Goal: Transaction & Acquisition: Purchase product/service

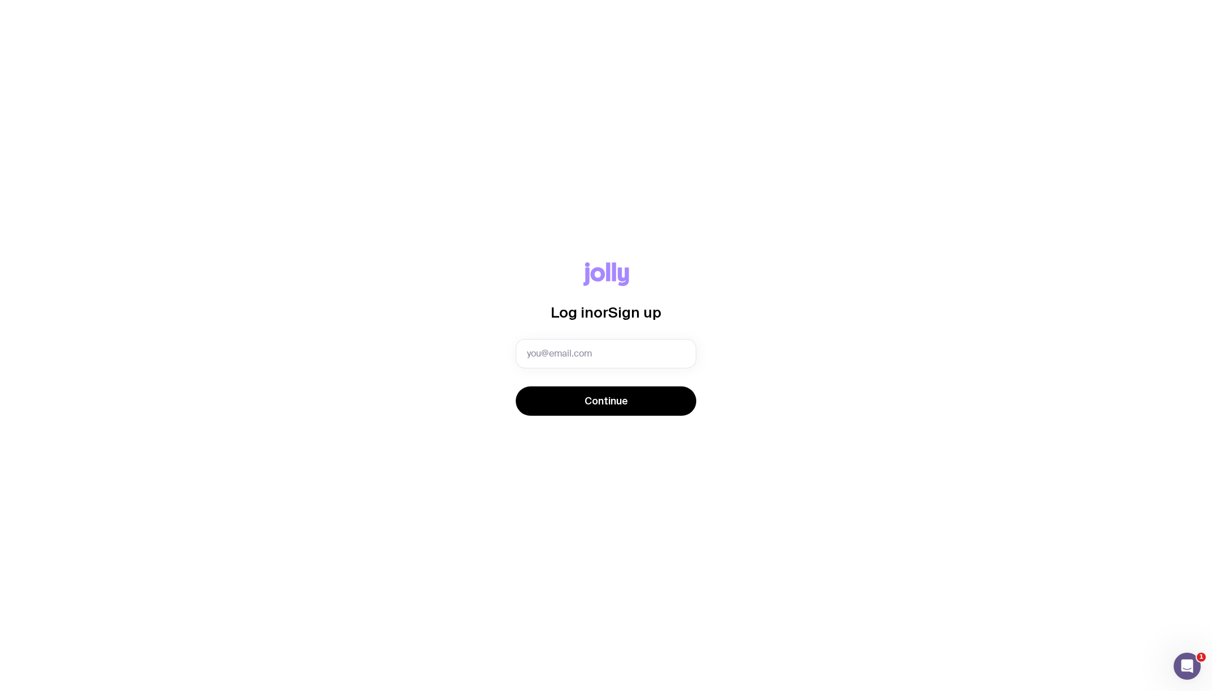
click at [587, 348] on input "text" at bounding box center [606, 353] width 181 height 29
type input "Lily.Sengdi@iqeq.com"
click at [572, 390] on button "Continue" at bounding box center [606, 401] width 181 height 29
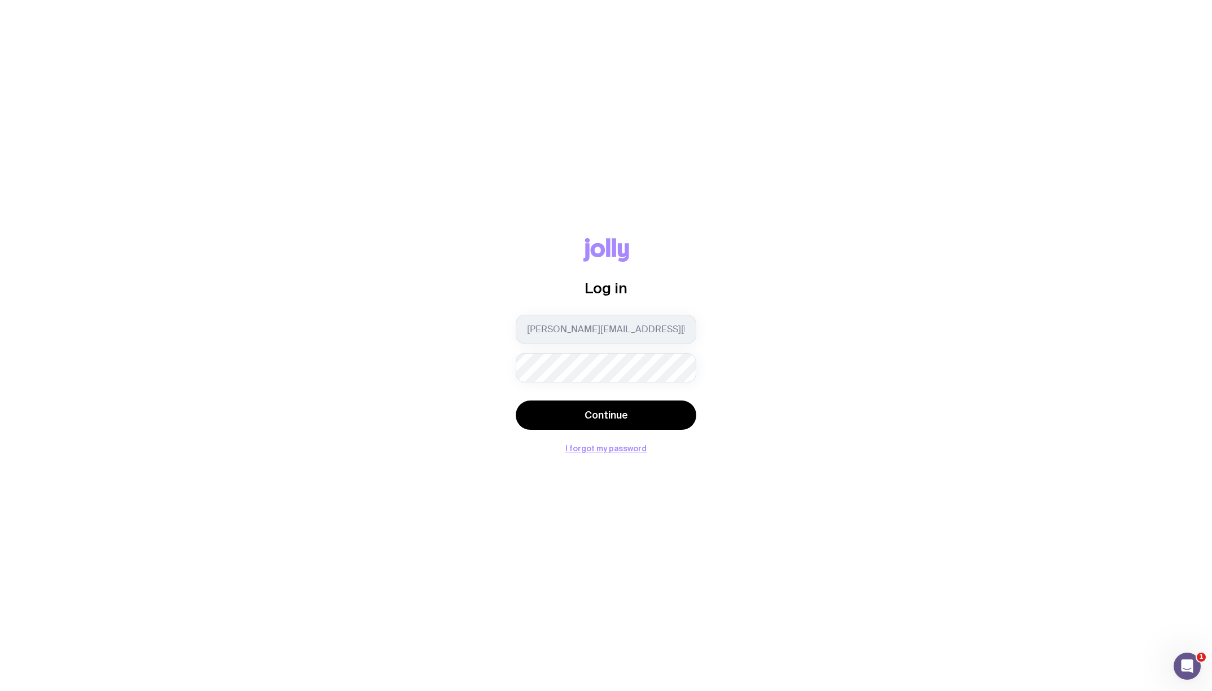
click at [516, 401] on button "Continue" at bounding box center [606, 415] width 181 height 29
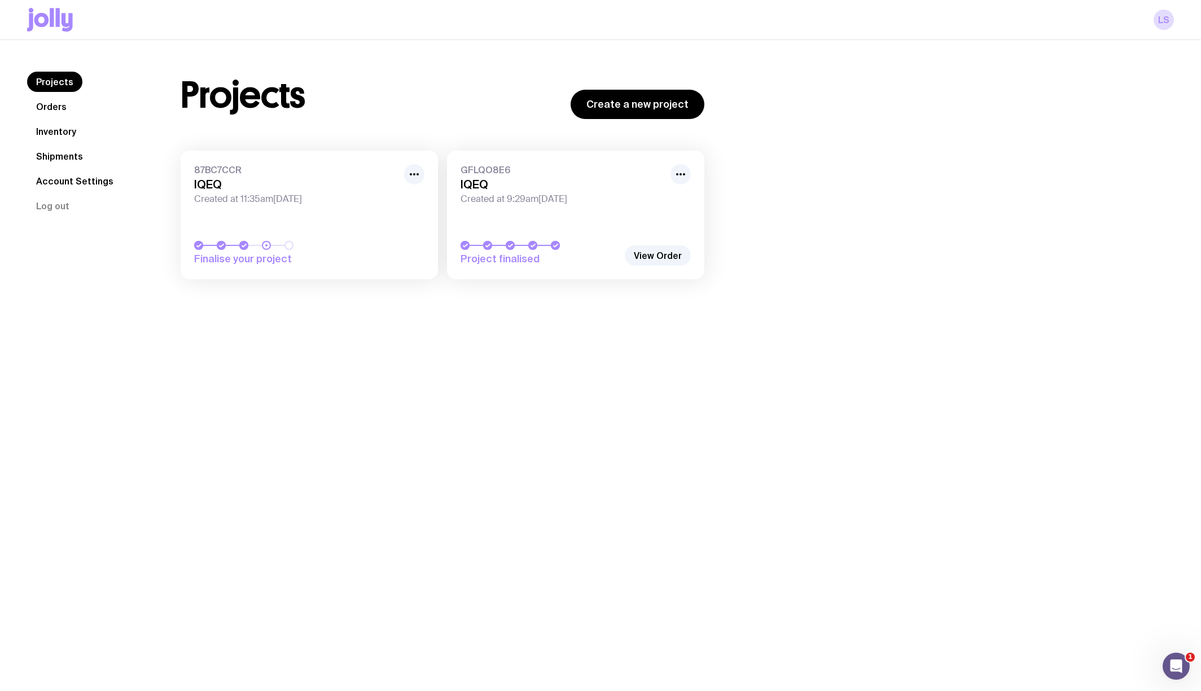
click at [367, 234] on link "87BC7CCR IQEQ Created at 11:35am, Wed 8th Oct 2025 Finalise your project" at bounding box center [309, 215] width 257 height 129
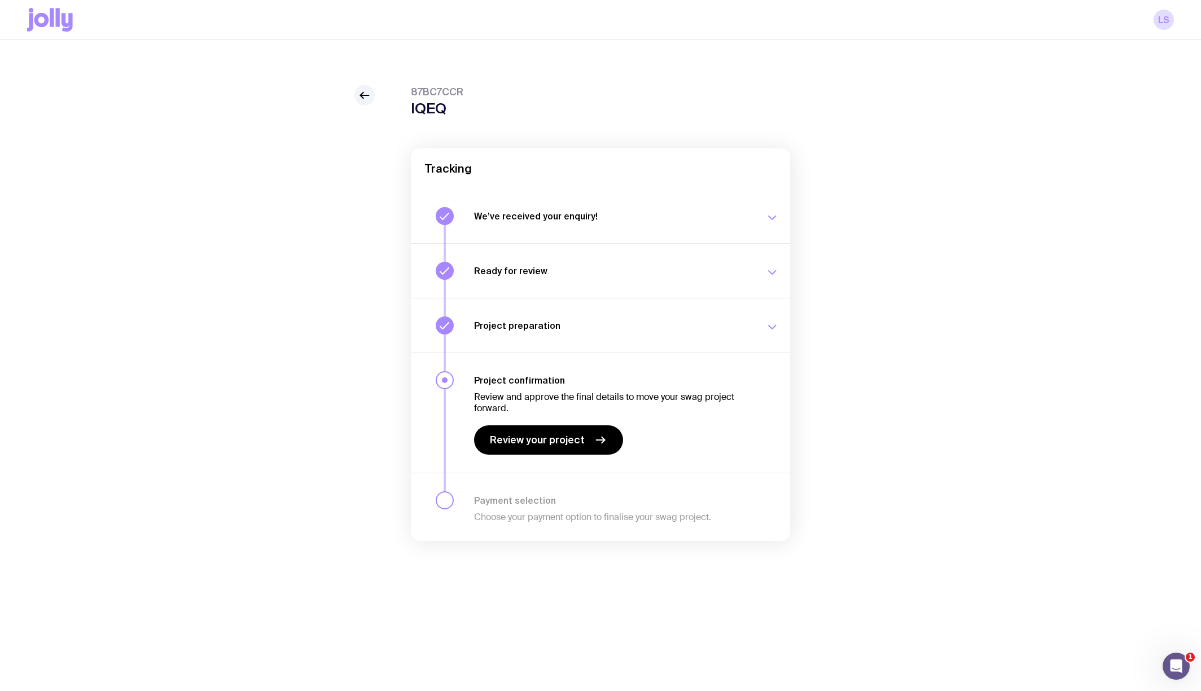
click at [559, 440] on span "Review your project" at bounding box center [537, 440] width 95 height 14
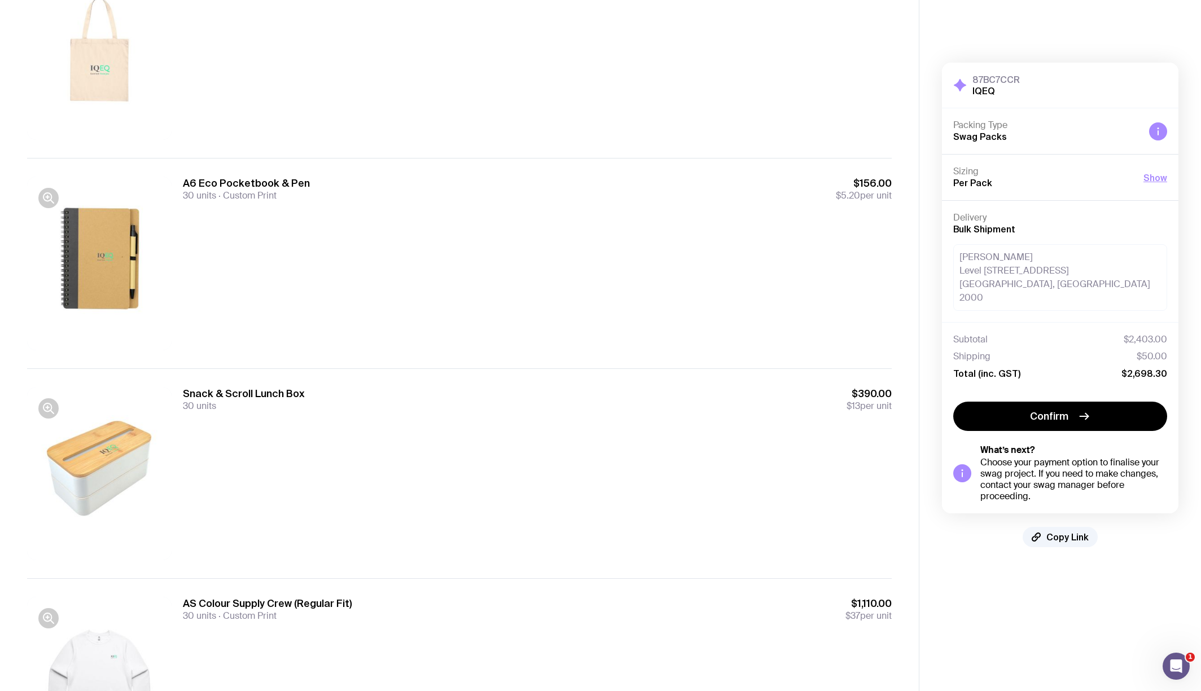
scroll to position [495, 0]
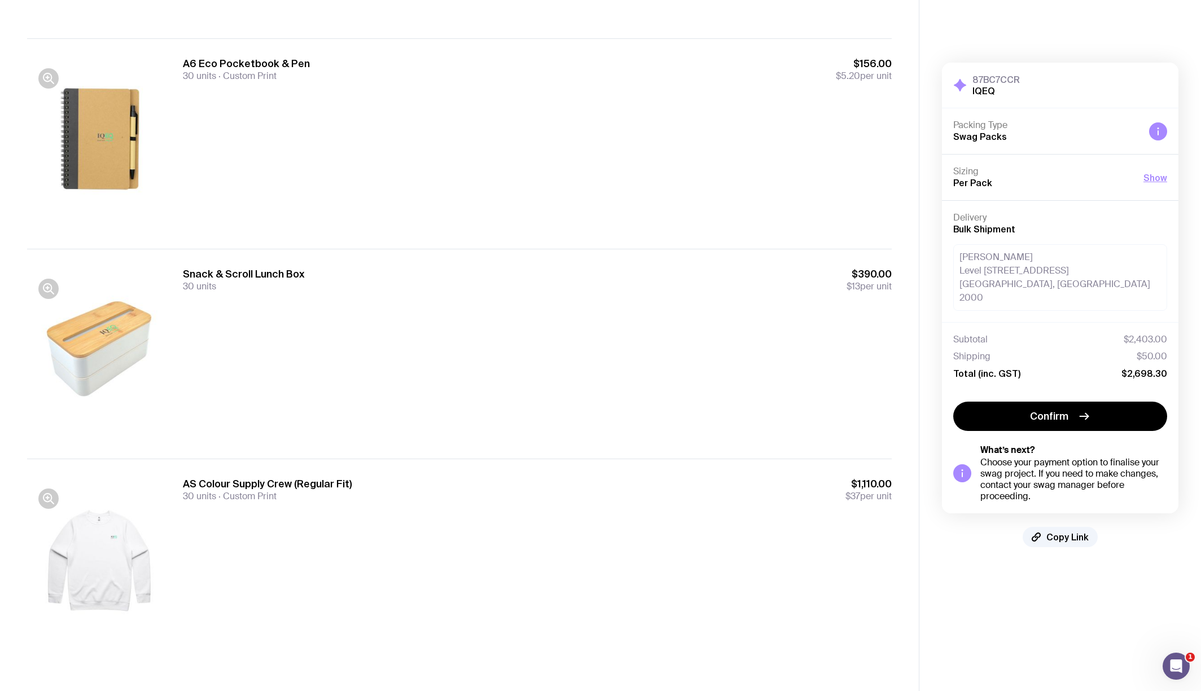
click at [1072, 407] on button "Confirm" at bounding box center [1060, 416] width 214 height 29
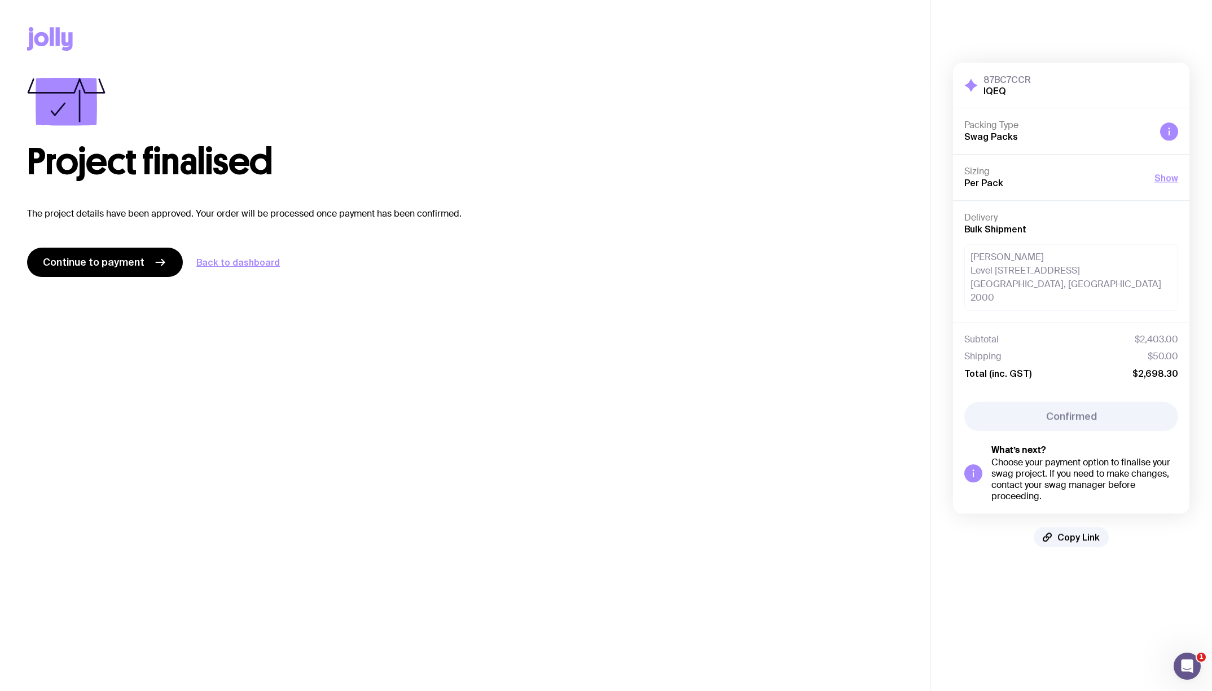
click at [91, 264] on span "Continue to payment" at bounding box center [94, 263] width 102 height 14
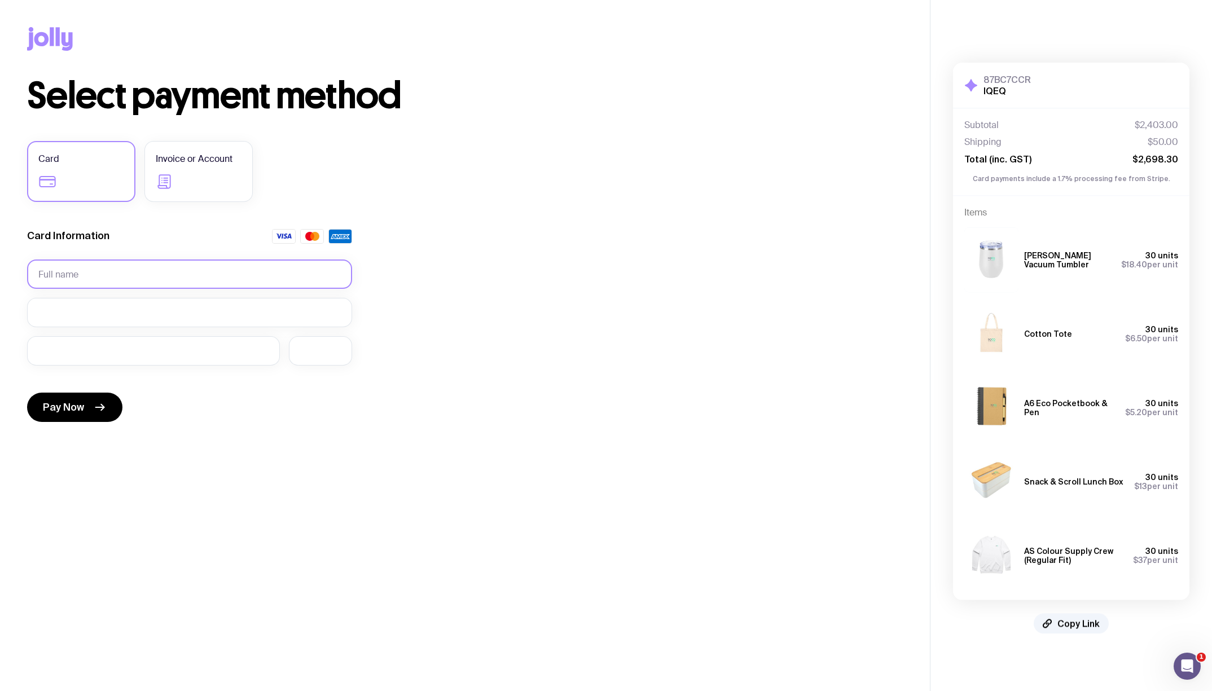
click at [91, 270] on input "text" at bounding box center [189, 274] width 325 height 29
type input "SENGDI WADEY LILY"
click at [109, 306] on div at bounding box center [189, 312] width 325 height 29
click at [52, 335] on form "Card Information SENGDI WADEY LILY Pay Now" at bounding box center [189, 327] width 325 height 197
click at [327, 355] on div at bounding box center [320, 350] width 63 height 29
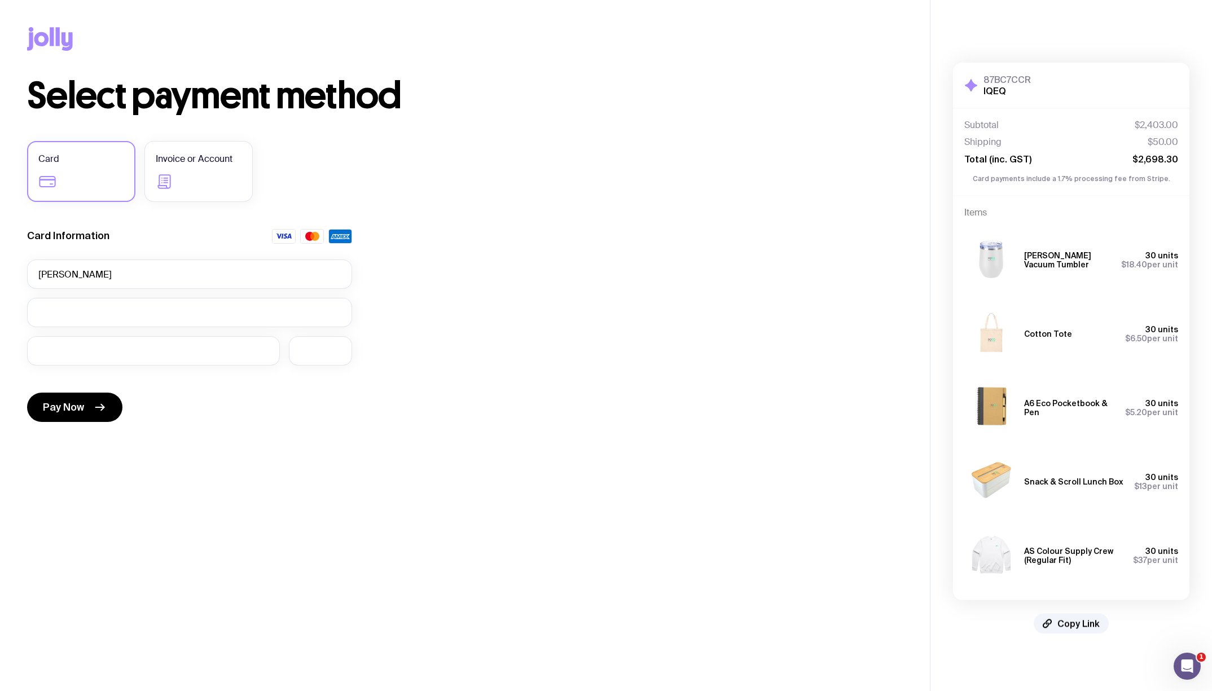
click at [116, 396] on button "Pay Now" at bounding box center [74, 407] width 95 height 29
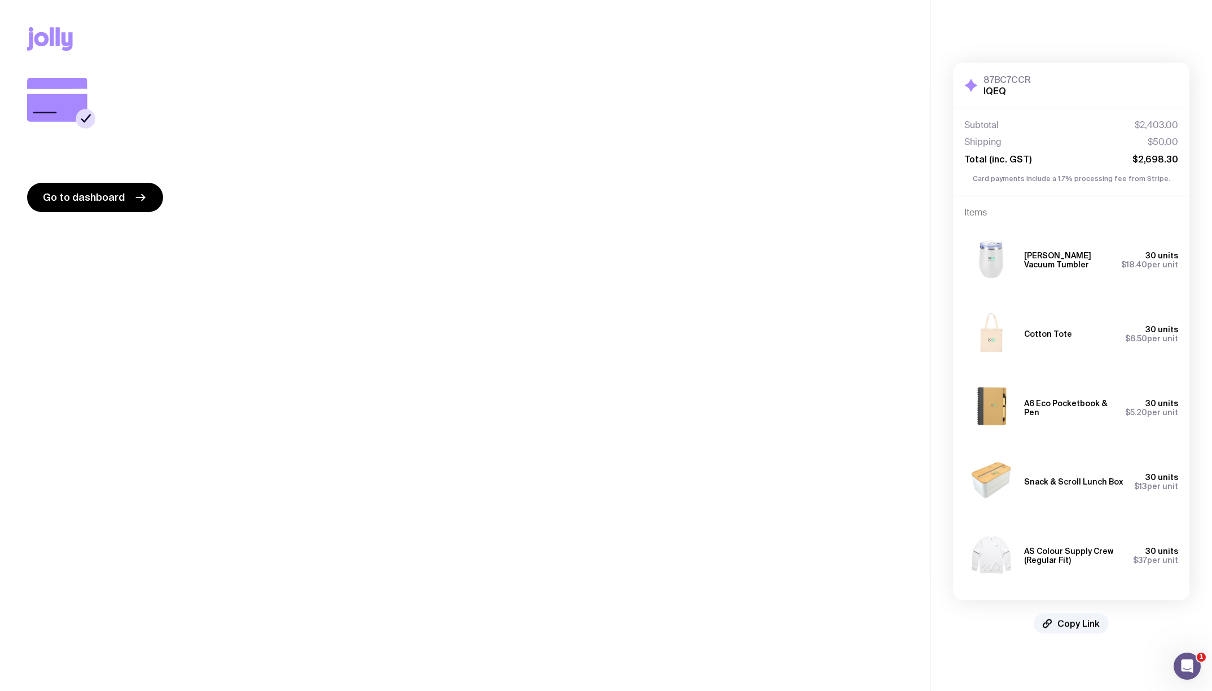
click at [105, 199] on span "Go to dashboard" at bounding box center [84, 198] width 82 height 14
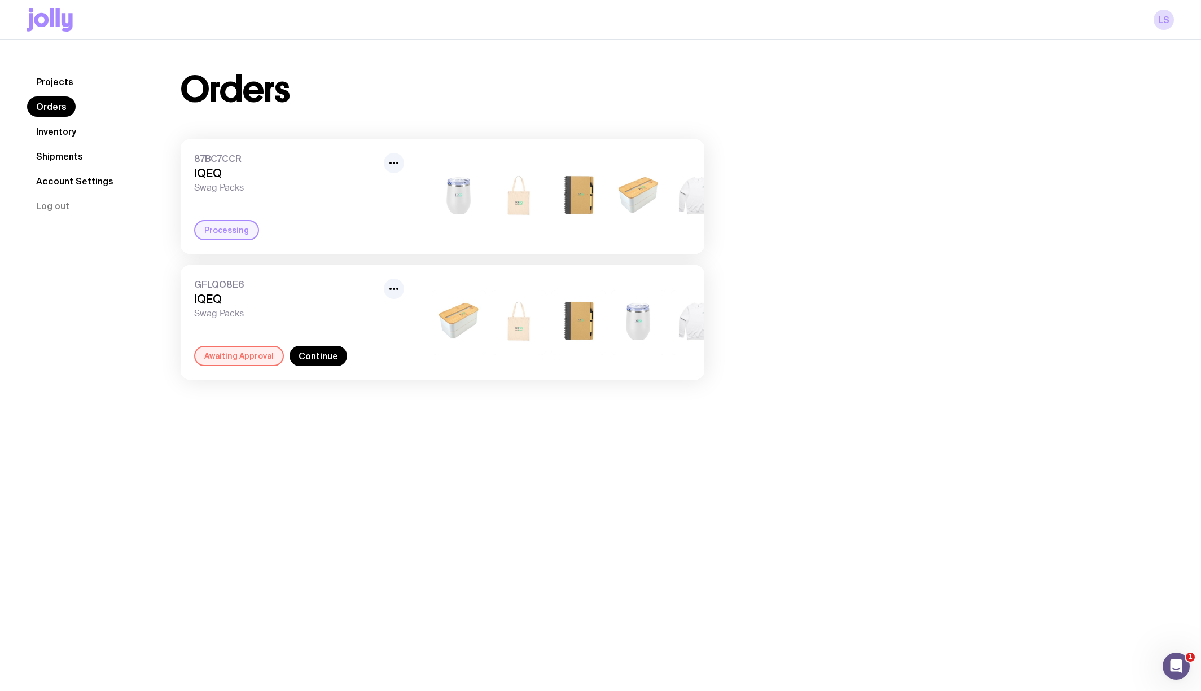
click at [319, 366] on link "Continue" at bounding box center [318, 356] width 58 height 20
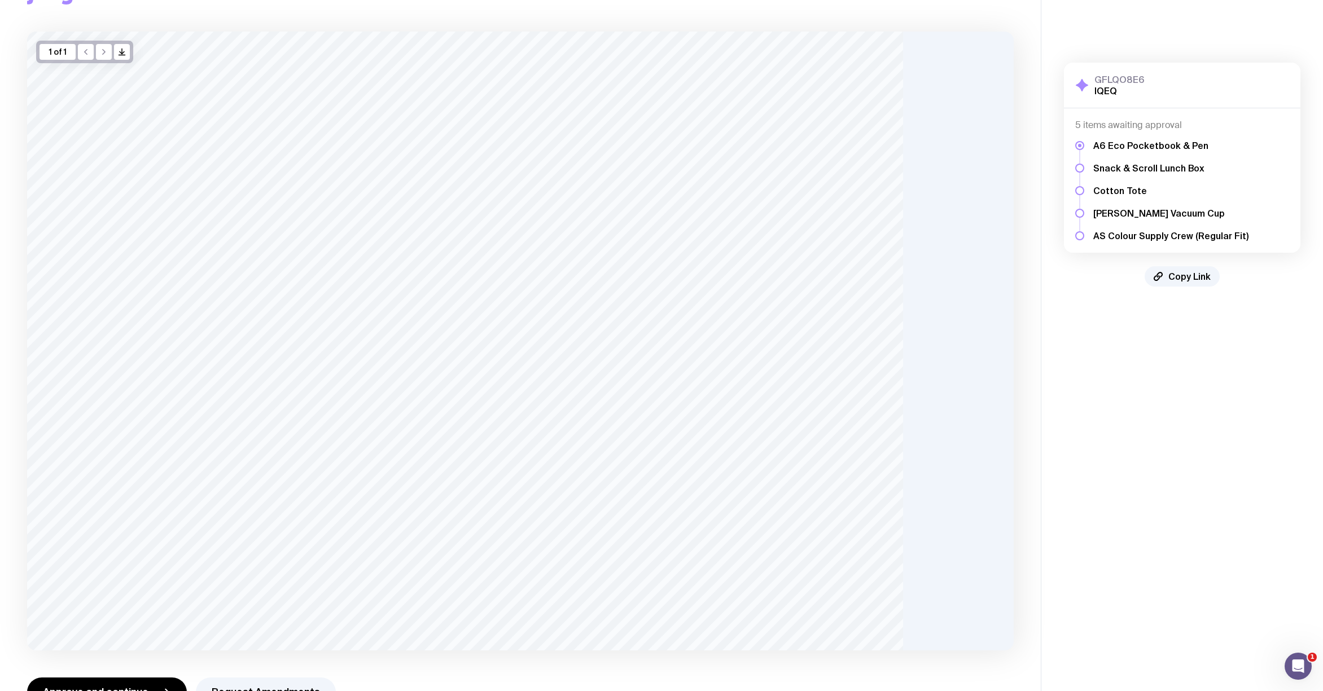
scroll to position [84, 0]
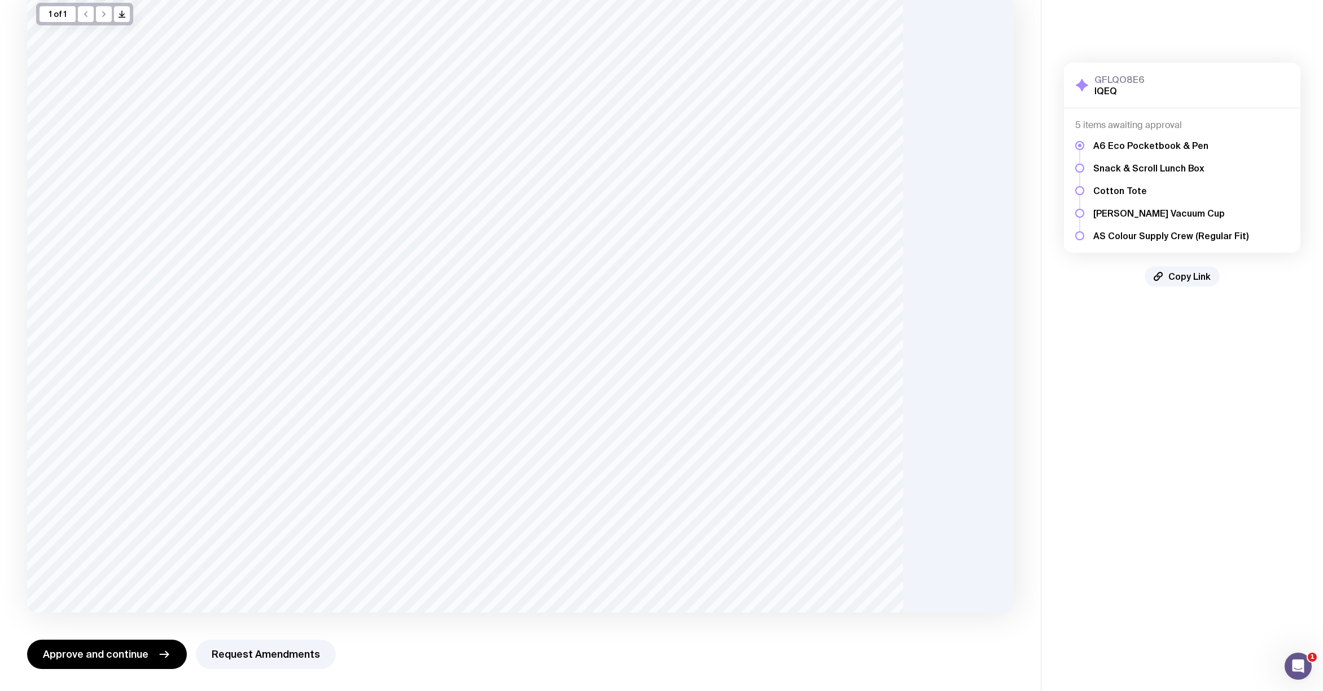
click at [930, 429] on div at bounding box center [520, 303] width 986 height 619
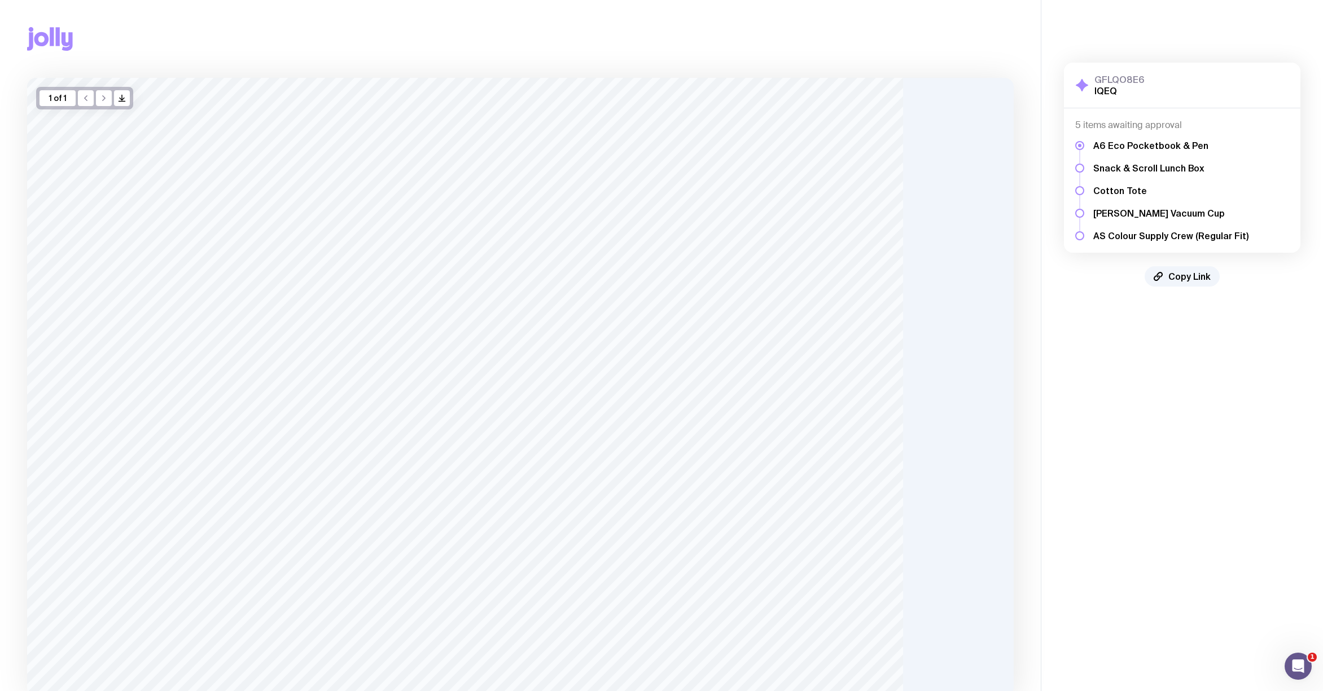
click at [55, 96] on div "1 of 1" at bounding box center [57, 98] width 36 height 16
click at [121, 94] on icon "/> />" at bounding box center [121, 98] width 9 height 9
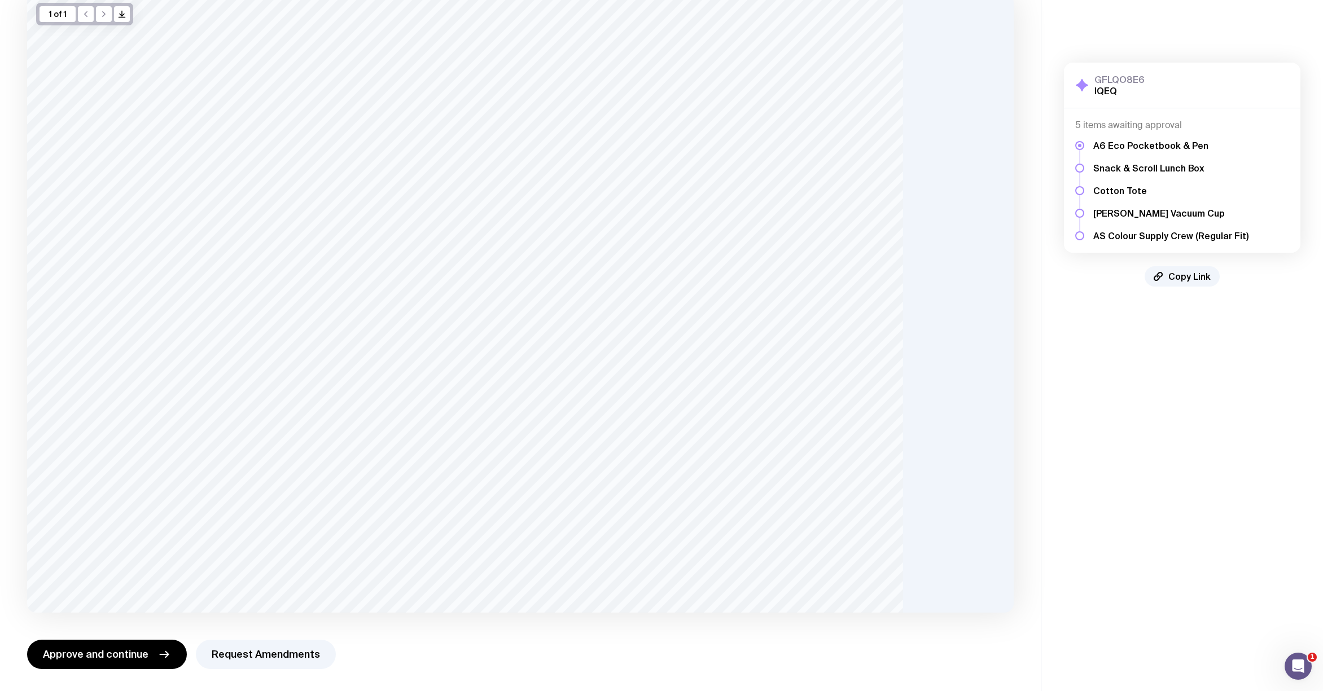
scroll to position [84, 0]
click at [126, 656] on span "Approve and continue" at bounding box center [96, 655] width 106 height 14
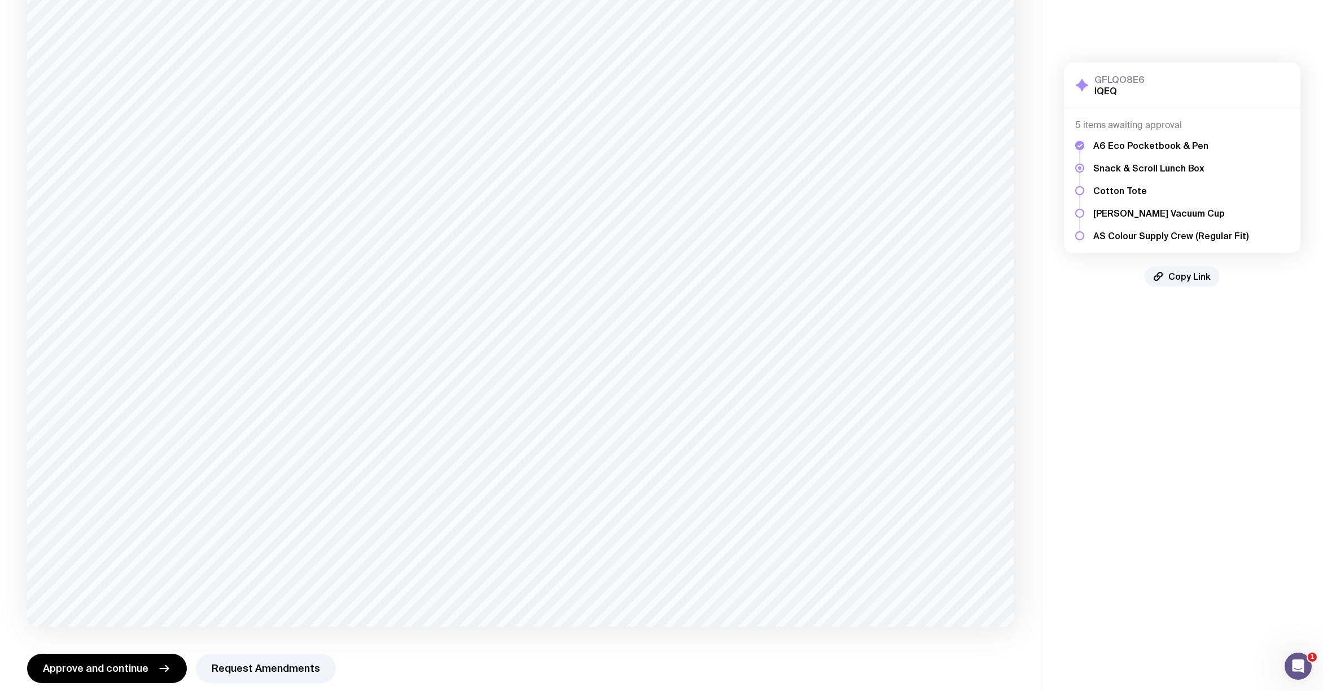
scroll to position [163, 0]
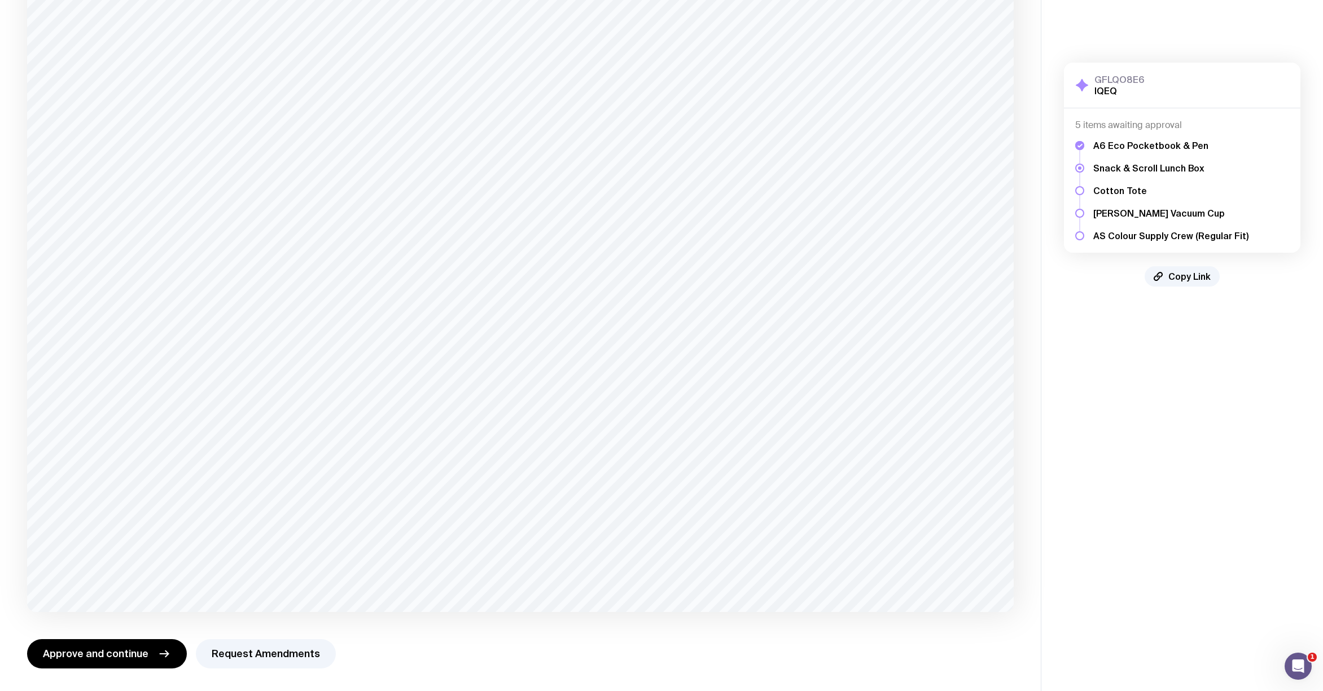
click at [103, 656] on span "Approve and continue" at bounding box center [96, 654] width 106 height 14
click at [107, 658] on span "Approve and continue" at bounding box center [96, 654] width 106 height 14
click at [113, 646] on button "Approve and continue" at bounding box center [107, 653] width 160 height 29
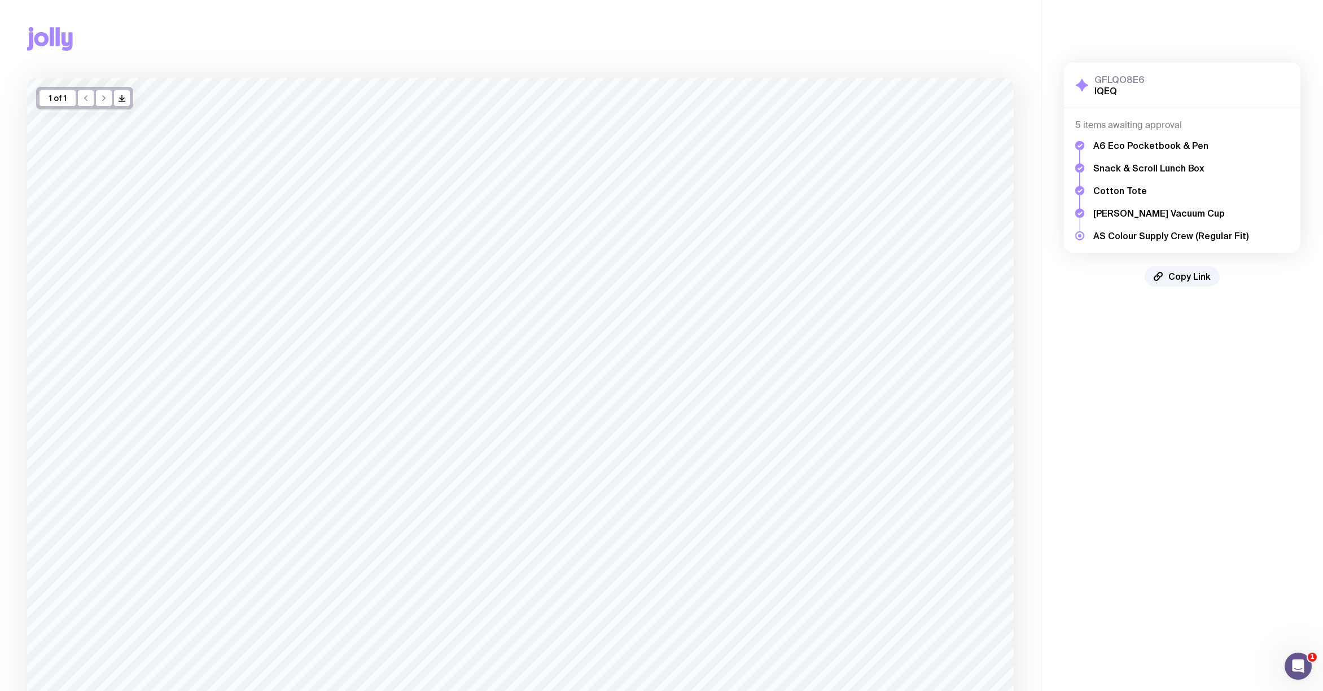
click at [1203, 279] on span "Copy Link" at bounding box center [1189, 276] width 42 height 11
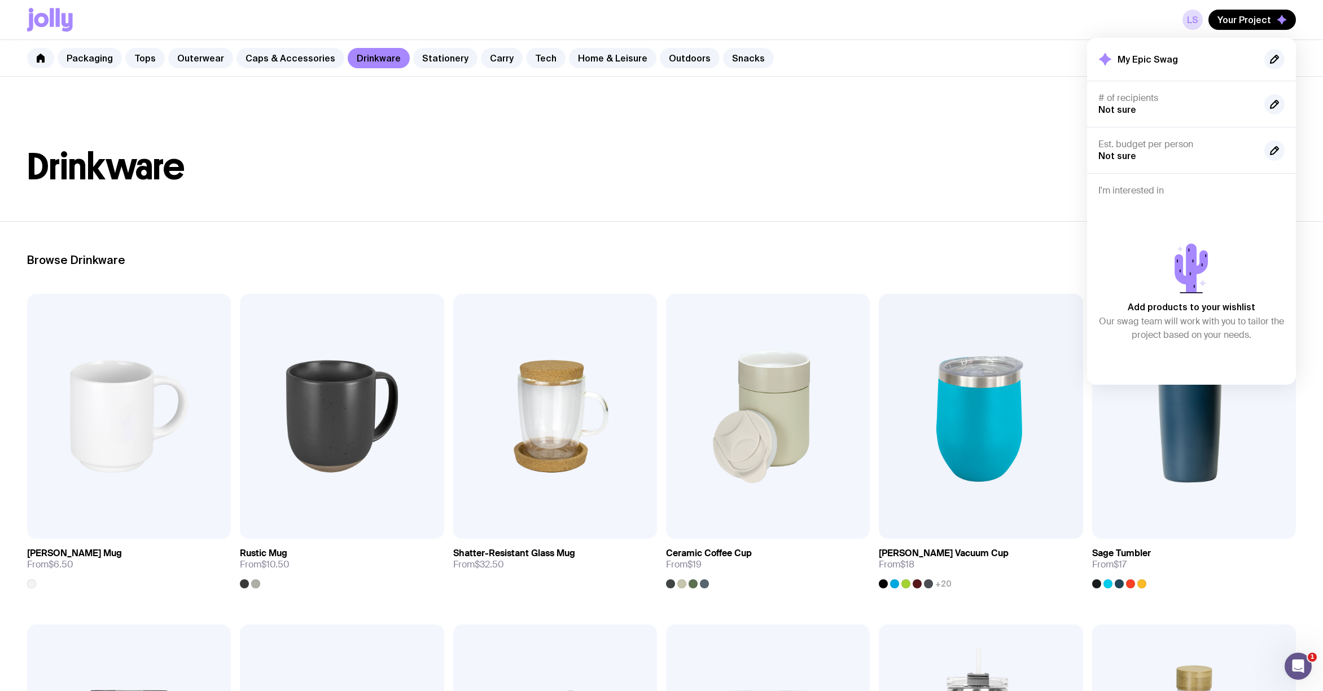
click at [68, 12] on icon at bounding box center [50, 20] width 46 height 24
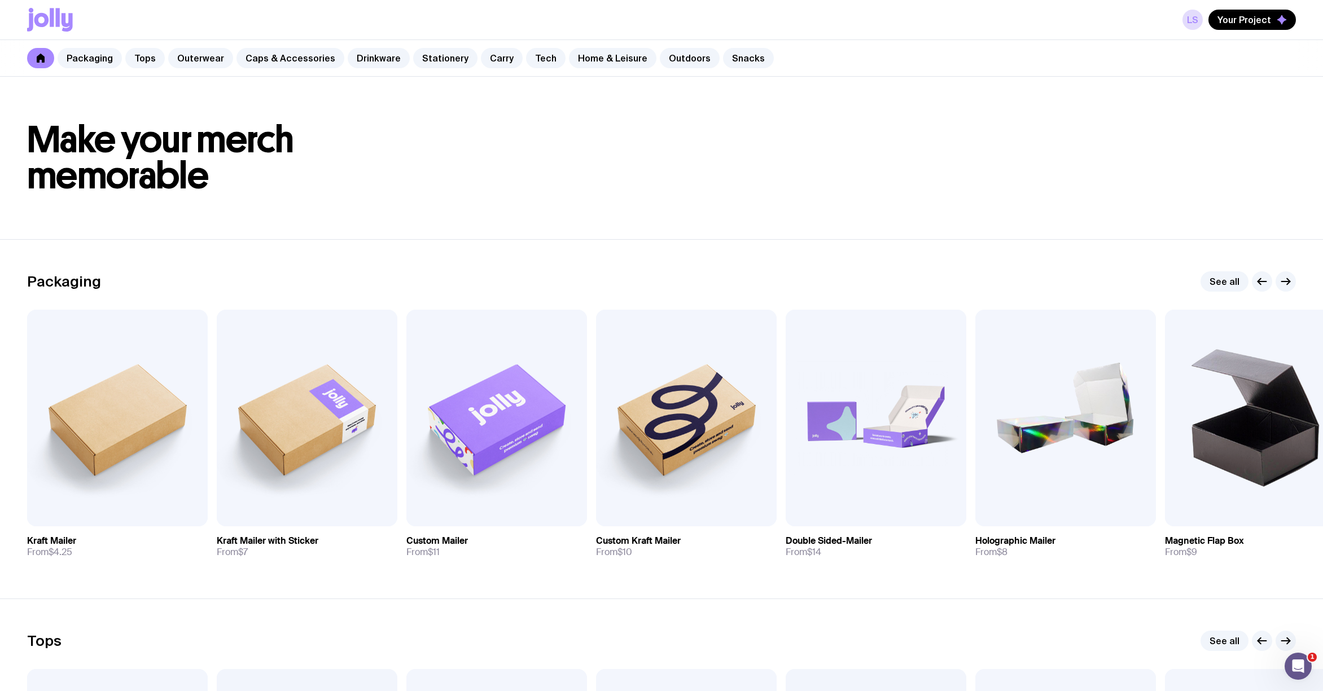
click at [1238, 5] on div "LS Your Project" at bounding box center [661, 19] width 1268 height 39
click at [1235, 15] on span "Your Project" at bounding box center [1244, 19] width 54 height 11
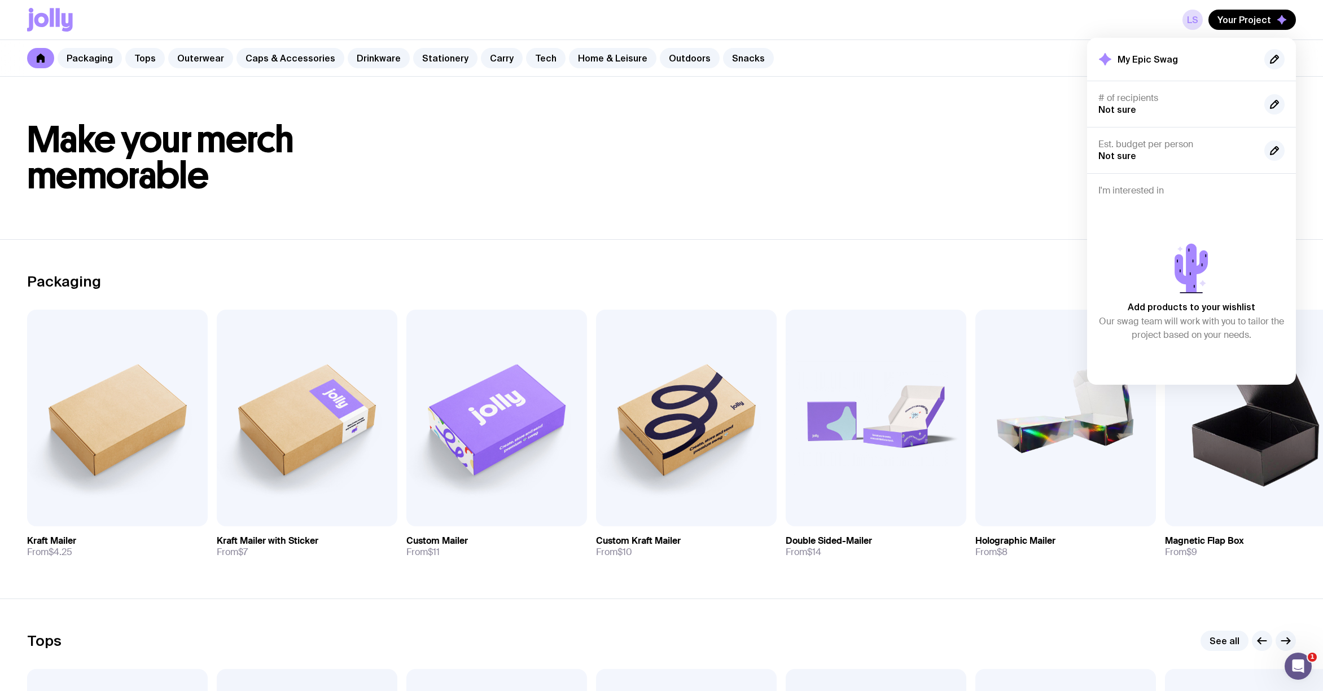
click at [1280, 59] on icon "button" at bounding box center [1274, 59] width 14 height 14
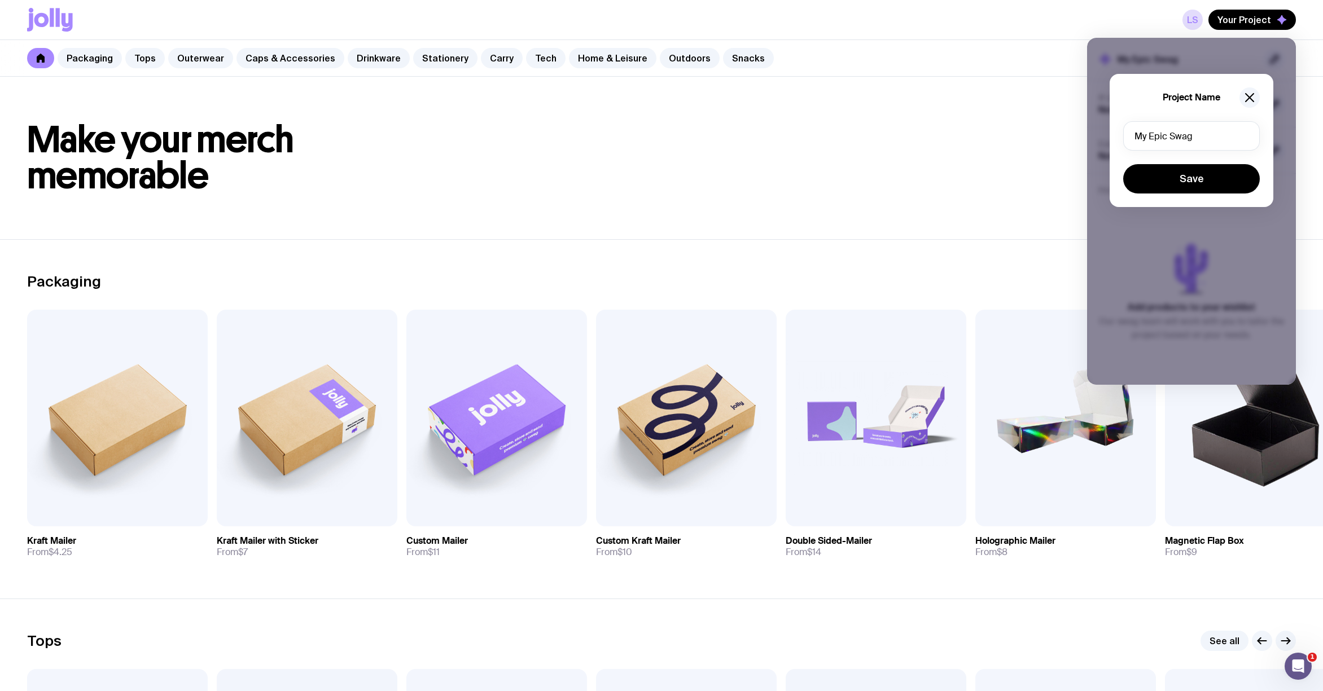
drag, startPoint x: 1250, startPoint y: 93, endPoint x: 1254, endPoint y: 87, distance: 7.1
click at [1249, 93] on icon "button" at bounding box center [1249, 98] width 14 height 14
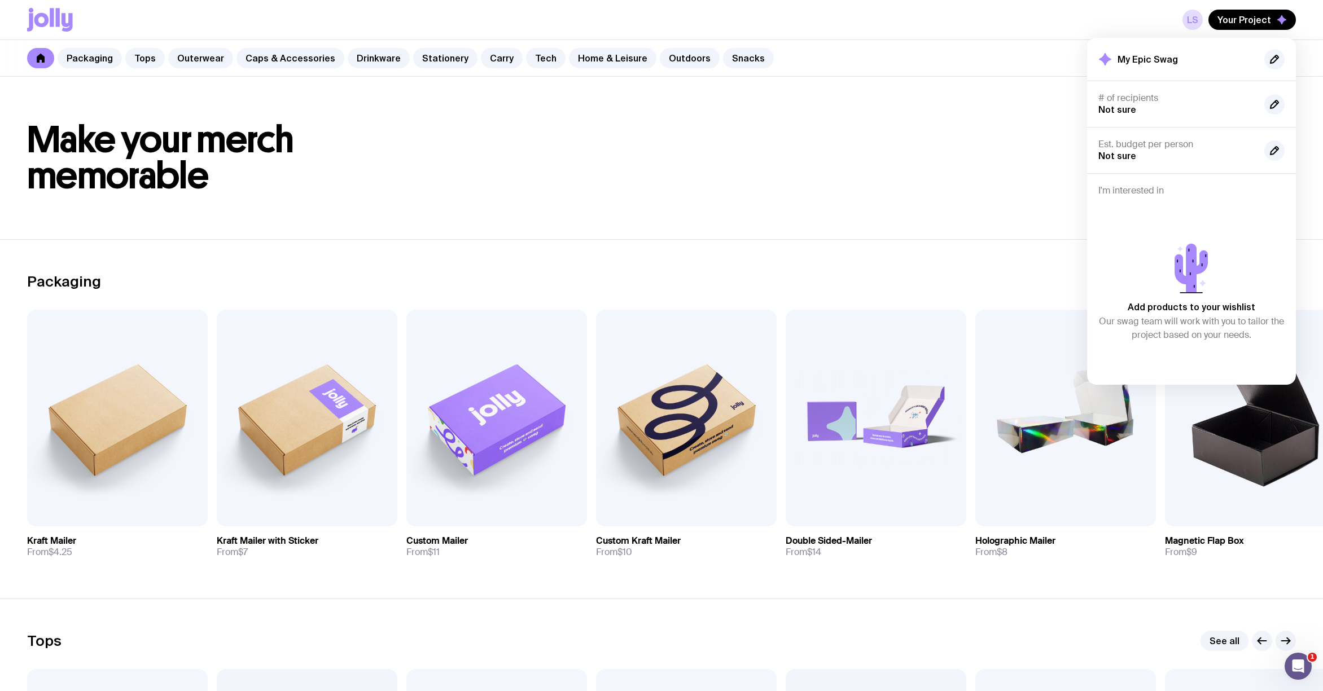
click at [1182, 19] on div "LS Your Project My Epic Swag # of recipients Not sure Est. budget per person No…" at bounding box center [661, 19] width 1268 height 39
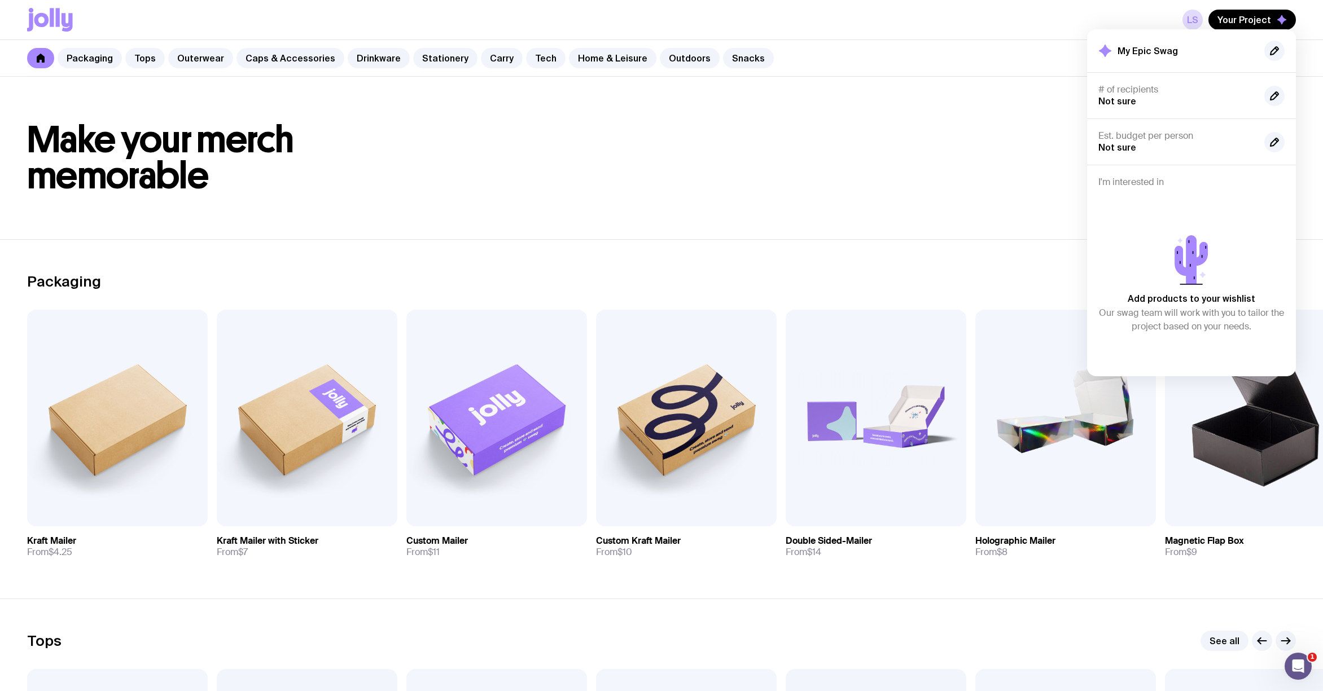
click at [1187, 23] on link "LS" at bounding box center [1192, 20] width 20 height 20
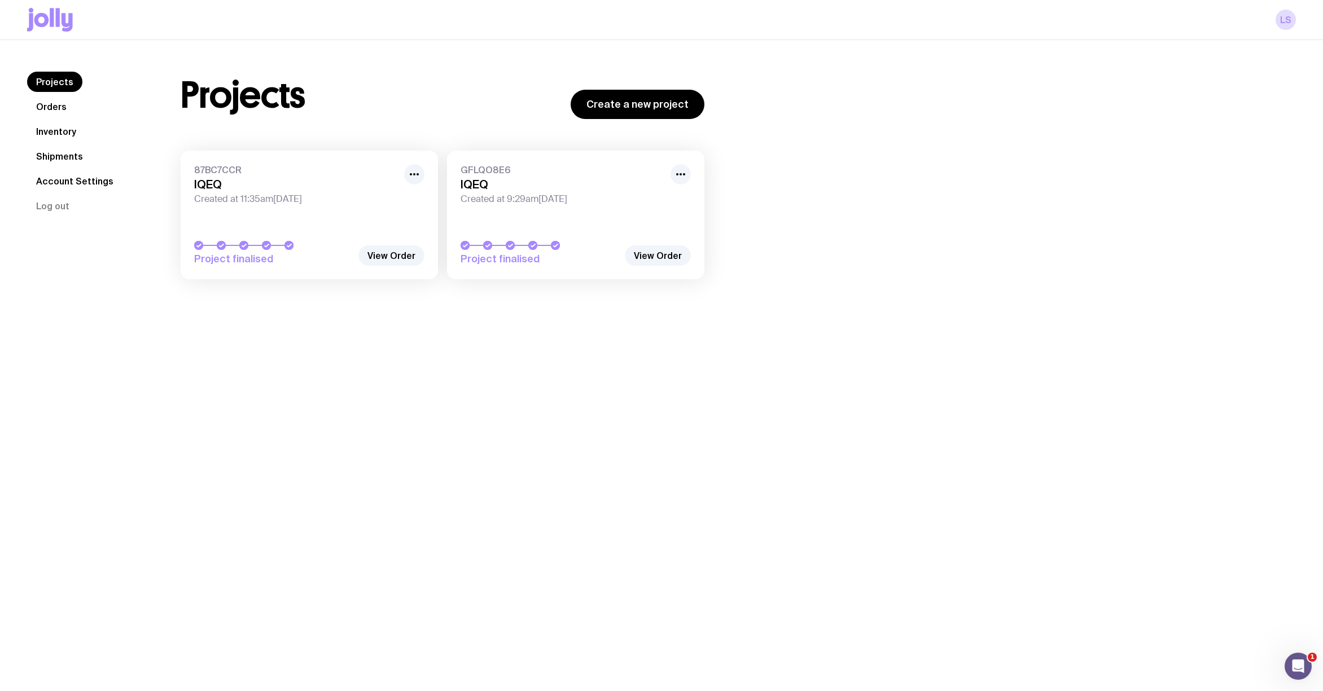
click at [668, 256] on link "View Order" at bounding box center [658, 255] width 66 height 20
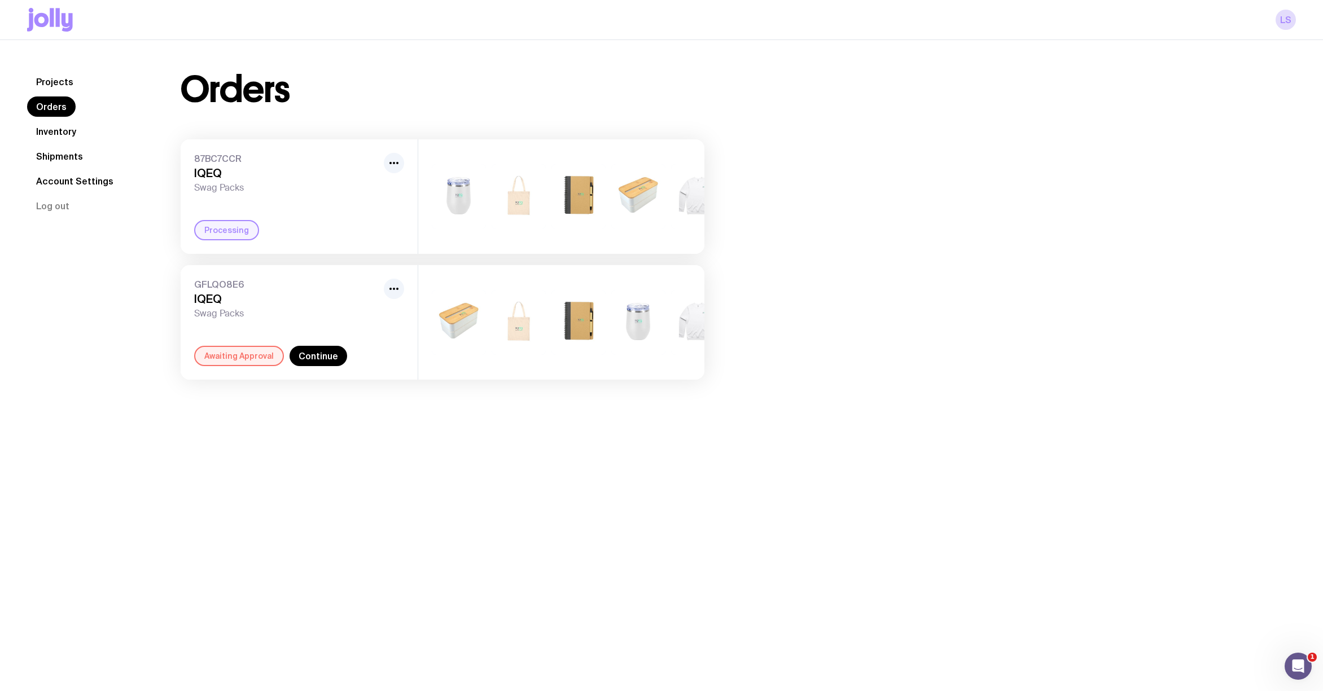
click at [393, 296] on icon "button" at bounding box center [394, 289] width 14 height 14
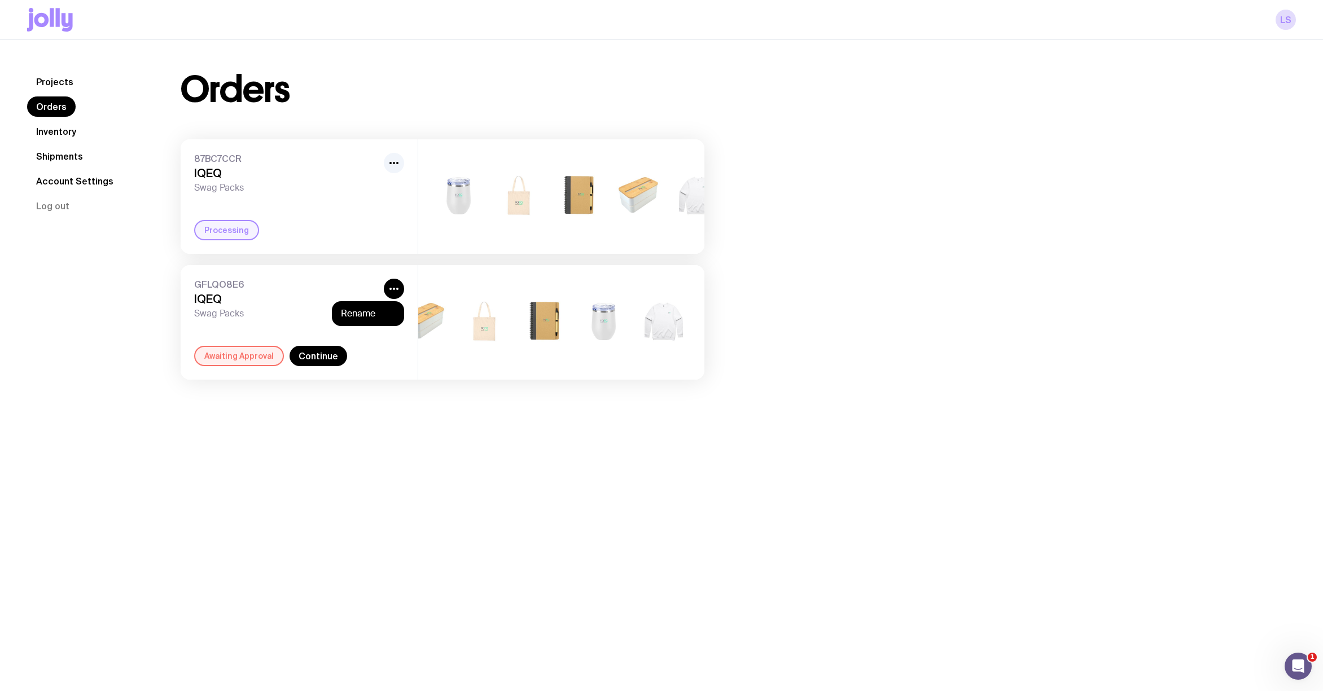
click at [312, 366] on link "Continue" at bounding box center [318, 356] width 58 height 20
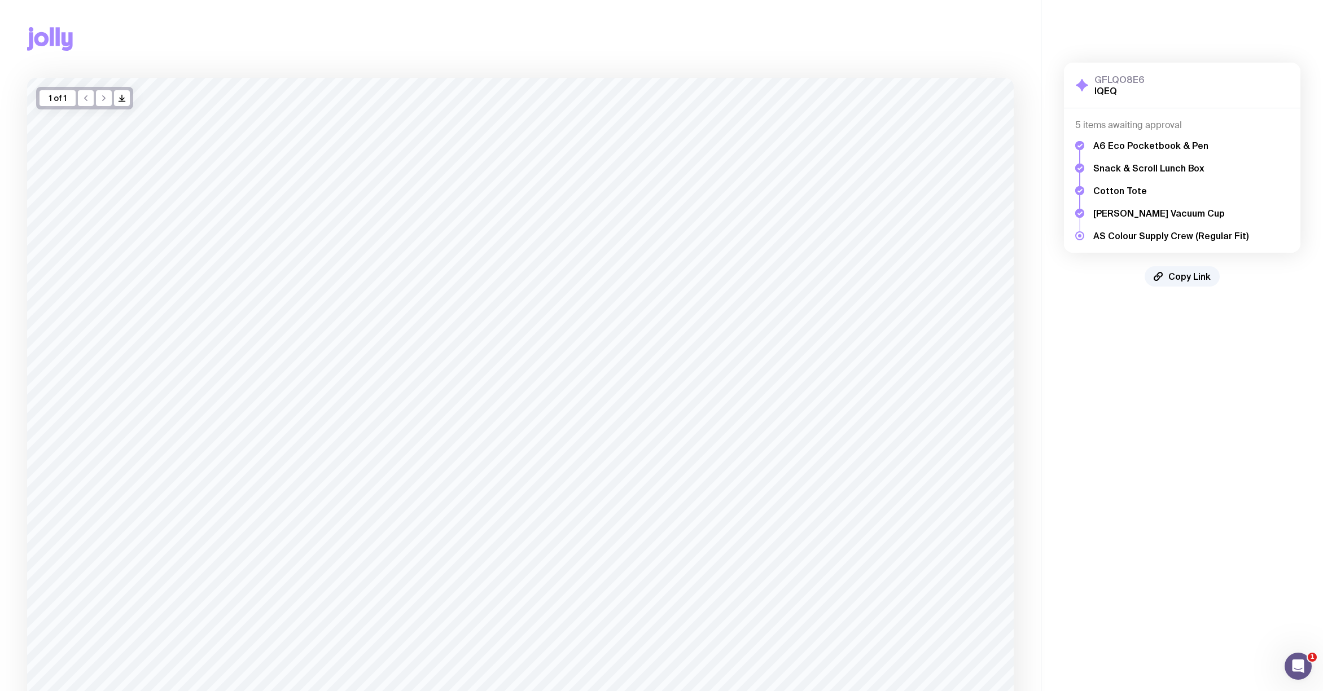
click at [68, 100] on div "1 of 1" at bounding box center [57, 98] width 36 height 16
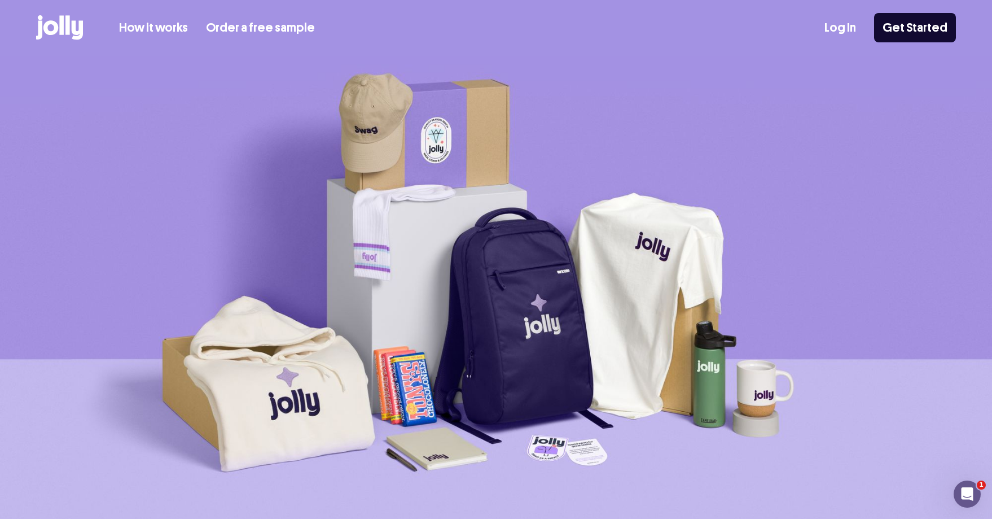
click at [845, 26] on link "Log In" at bounding box center [840, 28] width 32 height 19
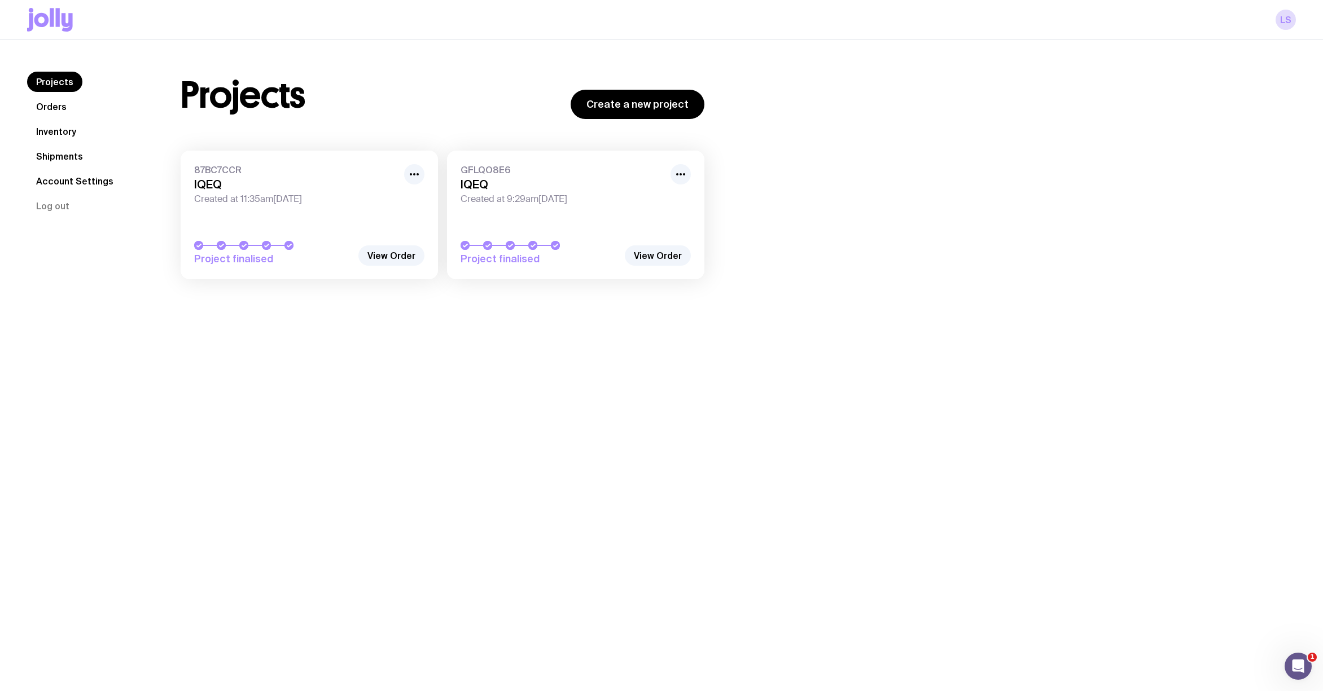
click at [565, 219] on link "GFLQO8E6 IQEQ Created at 9:29am[DATE] Project finalised" at bounding box center [575, 215] width 257 height 129
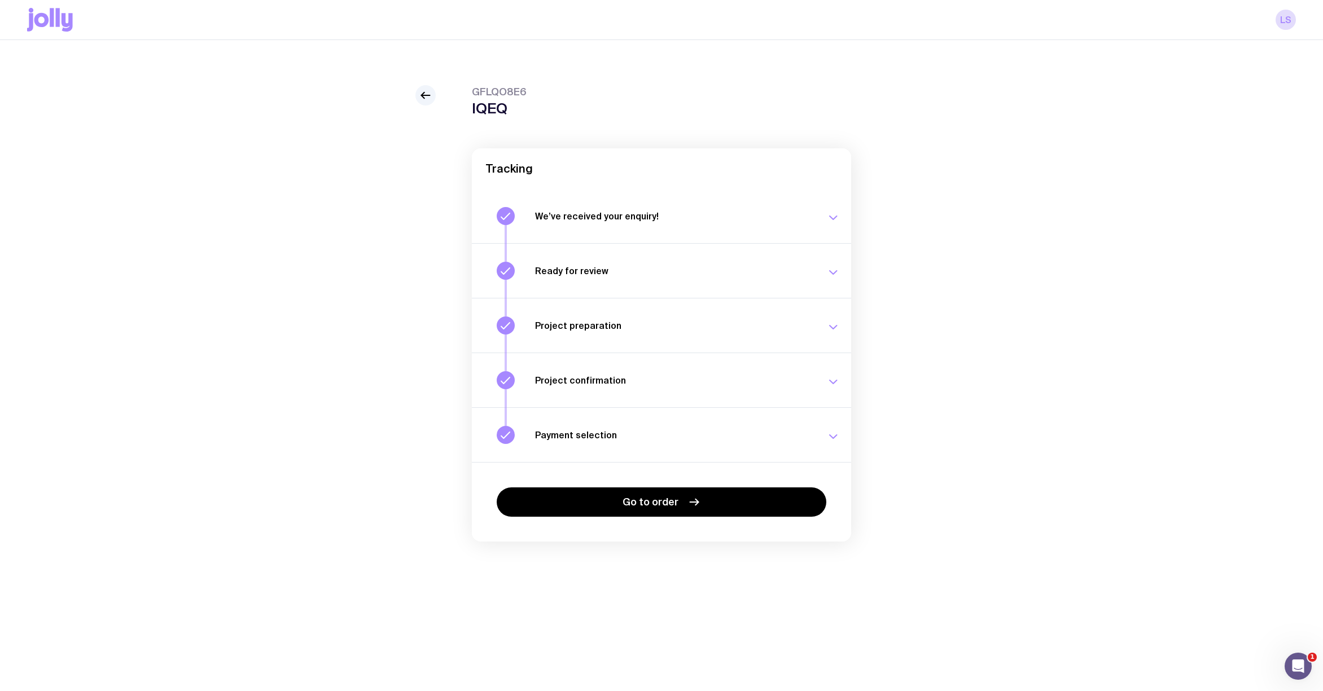
click at [649, 499] on span "Go to order" at bounding box center [650, 502] width 56 height 14
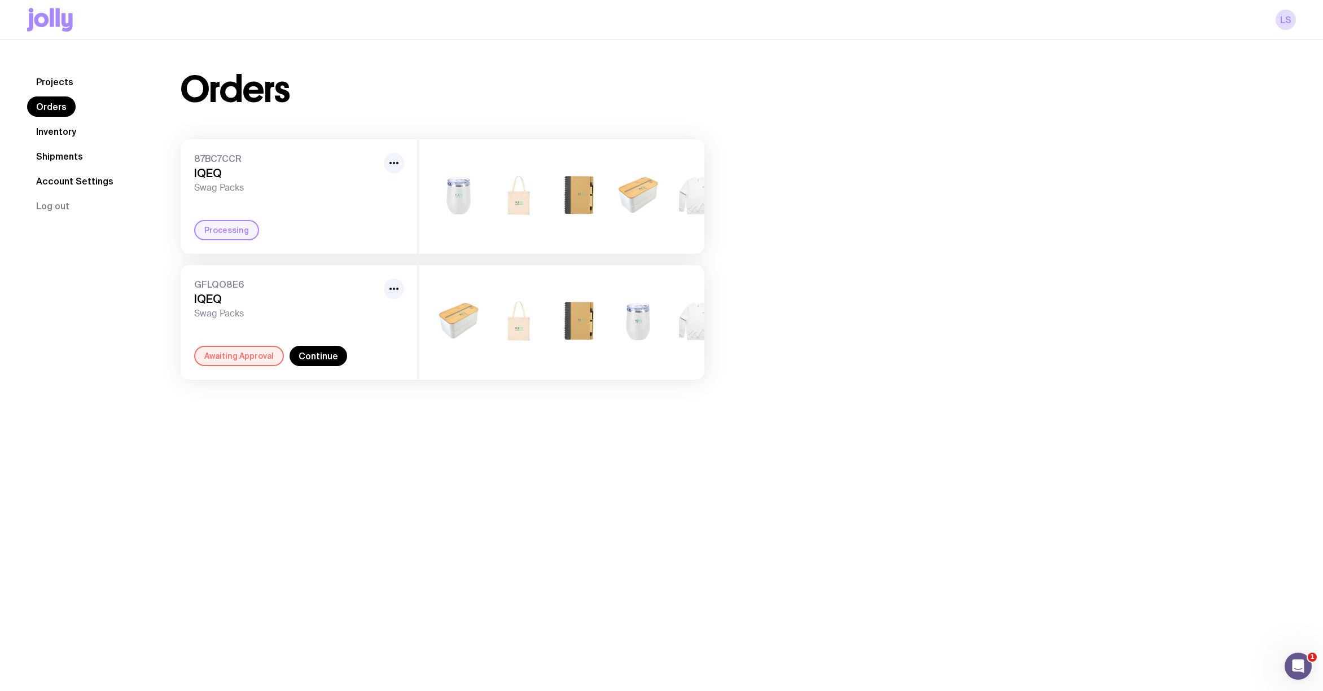
scroll to position [0, 34]
click at [387, 299] on button "button" at bounding box center [394, 289] width 20 height 20
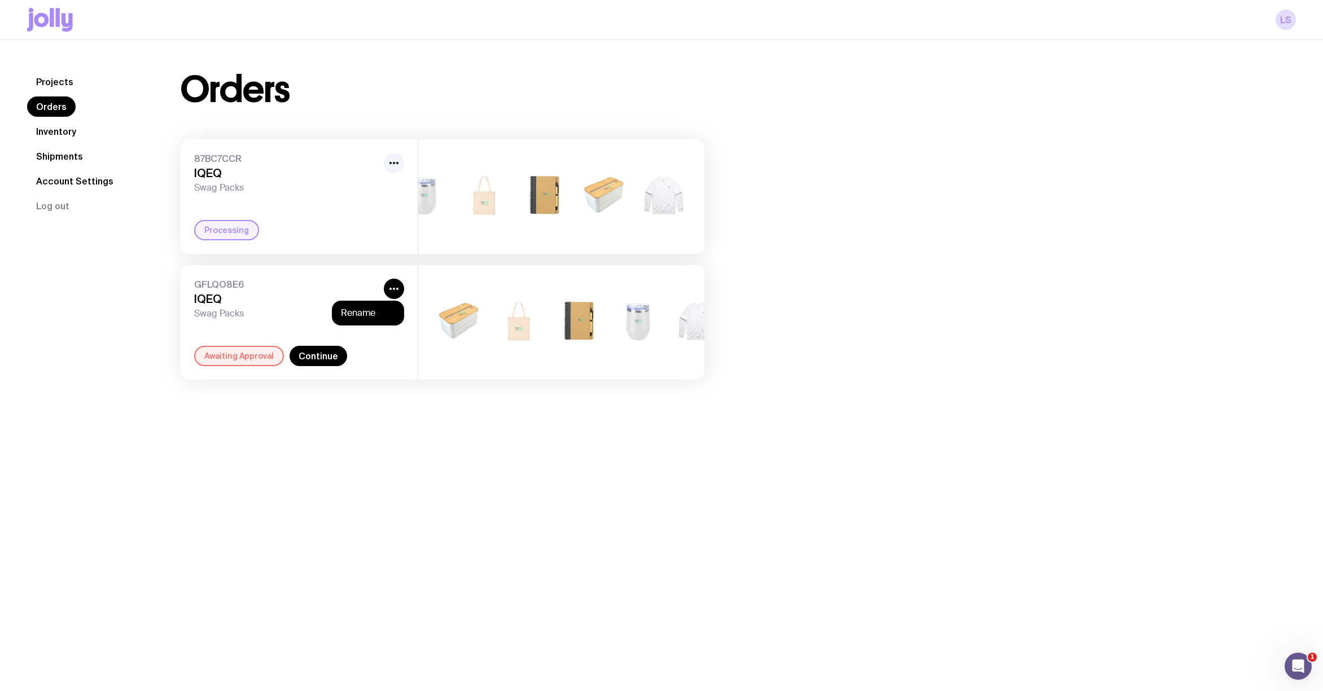
click at [394, 290] on circle "button" at bounding box center [394, 289] width 2 height 2
click at [41, 312] on div "Projects Orders Inventory Shipments Account Settings Log out" at bounding box center [90, 212] width 126 height 281
click at [1264, 200] on div "Orders 87BC7CCR IQEQ Swag Packs Processing +2 GFLQO8E6 IQEQ Swag Packs Awaiting…" at bounding box center [724, 226] width 1142 height 308
